Goal: Task Accomplishment & Management: Complete application form

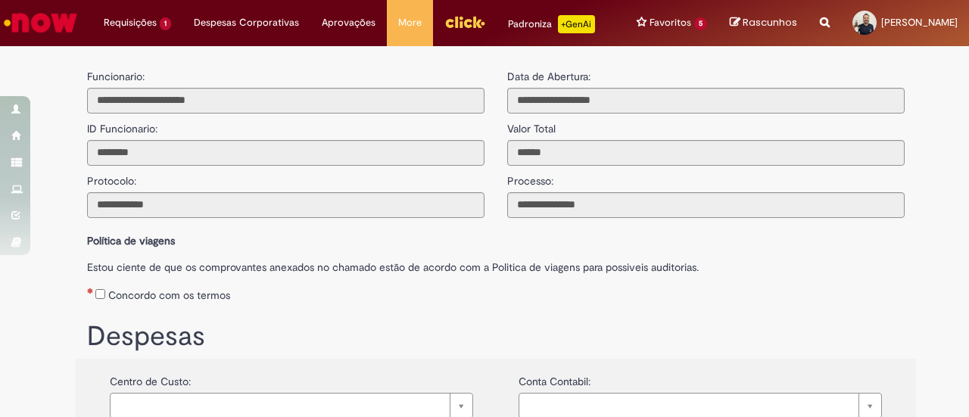
scroll to position [227, 0]
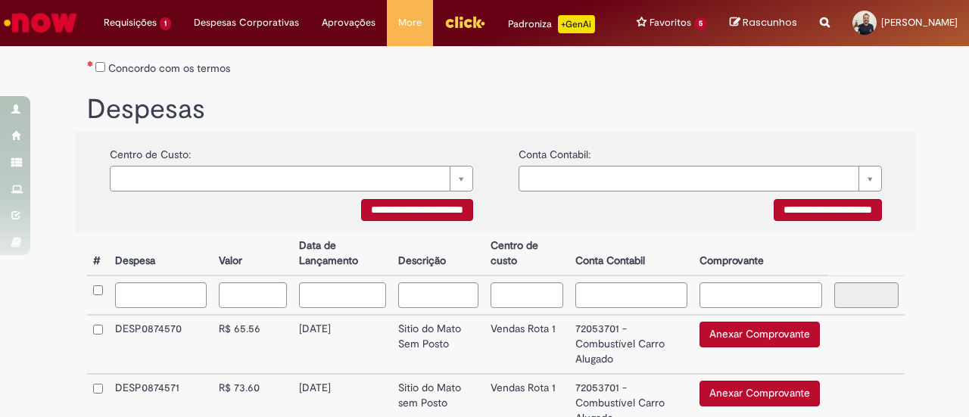
click at [734, 337] on button "Anexar Comprovante" at bounding box center [759, 335] width 120 height 26
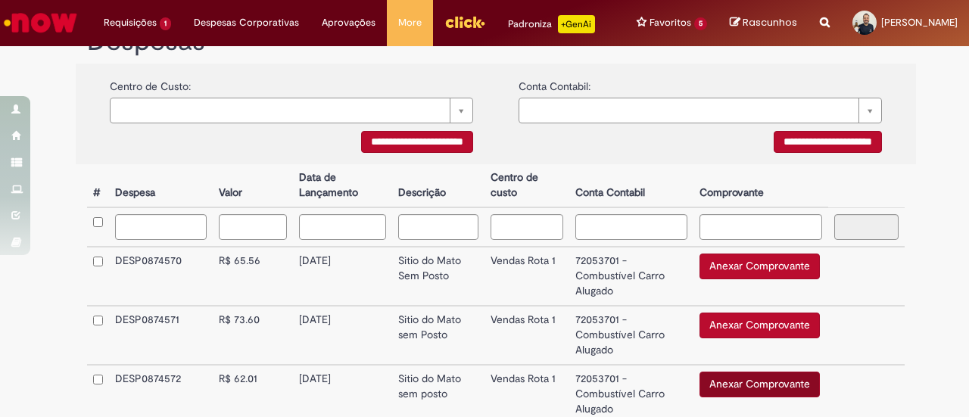
scroll to position [378, 0]
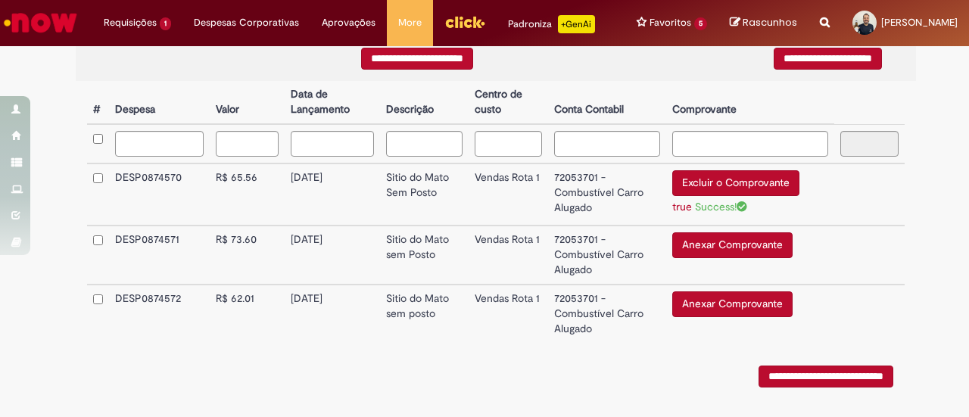
click at [745, 241] on button "Anexar Comprovante" at bounding box center [732, 245] width 120 height 26
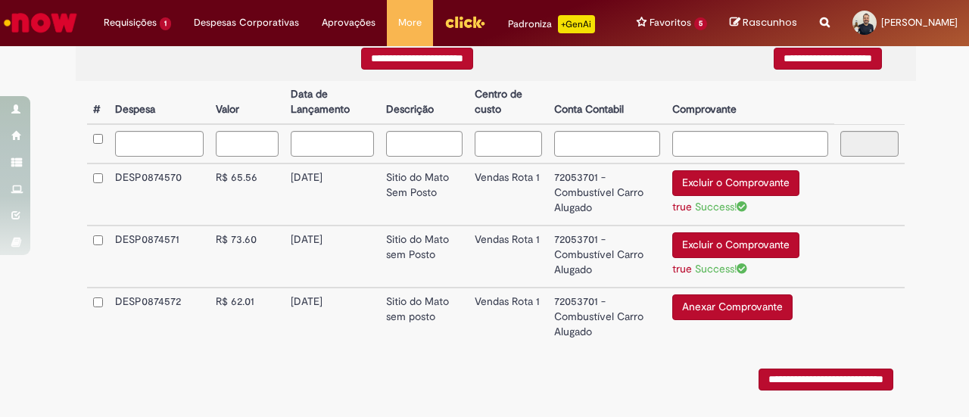
click at [700, 310] on button "Anexar Comprovante" at bounding box center [732, 307] width 120 height 26
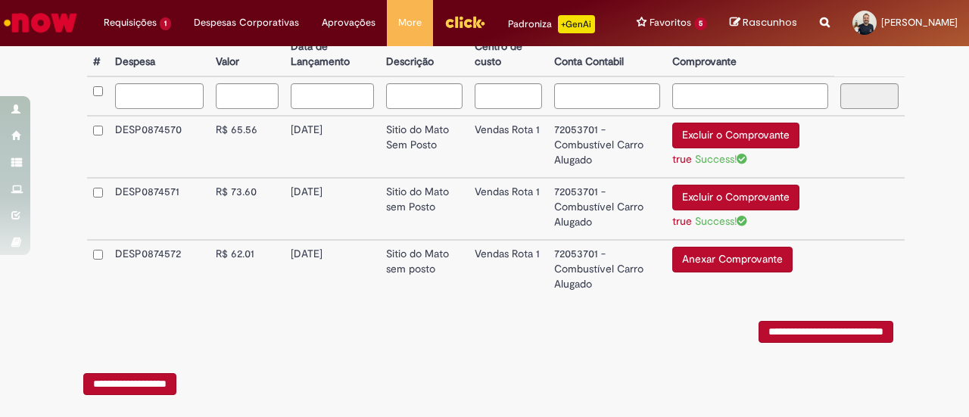
scroll to position [446, 0]
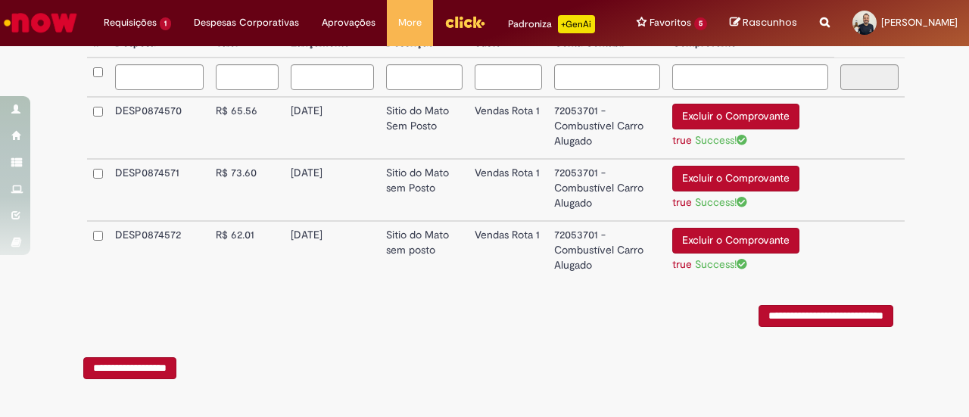
click at [826, 325] on input "**********" at bounding box center [825, 316] width 135 height 22
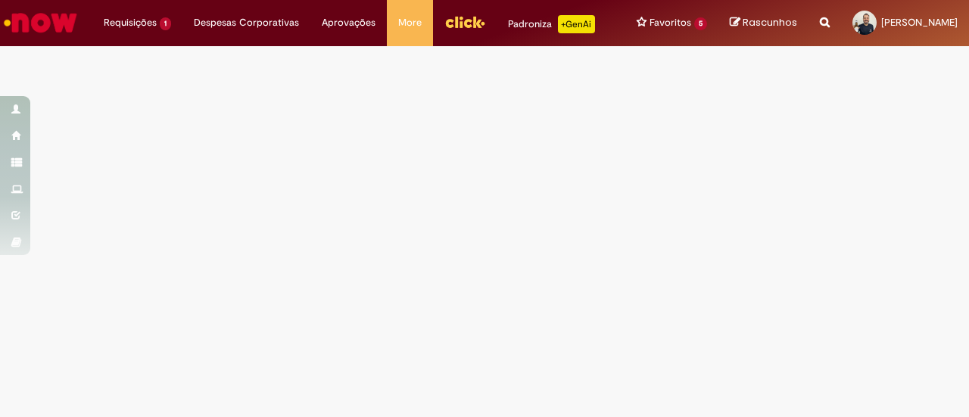
scroll to position [0, 0]
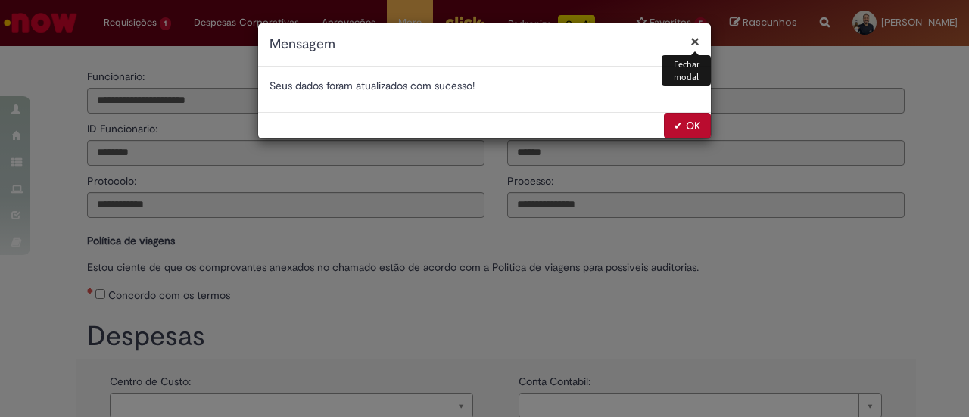
click at [692, 123] on button "✔ OK" at bounding box center [687, 126] width 47 height 26
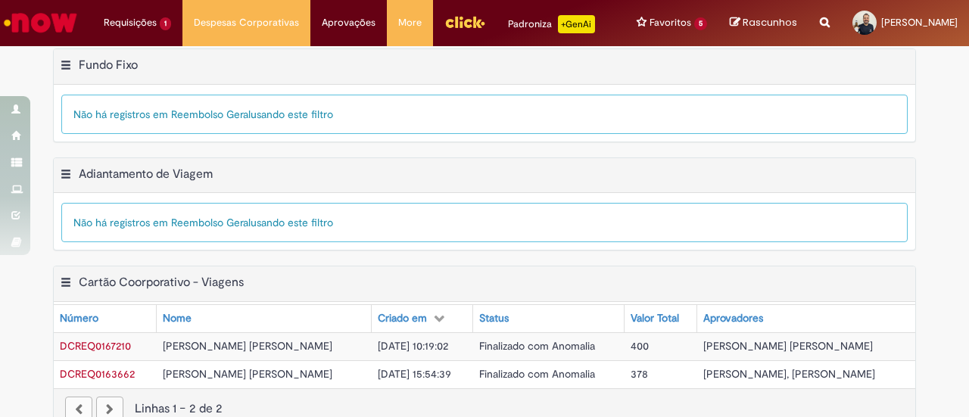
scroll to position [425, 0]
